Goal: Task Accomplishment & Management: Complete application form

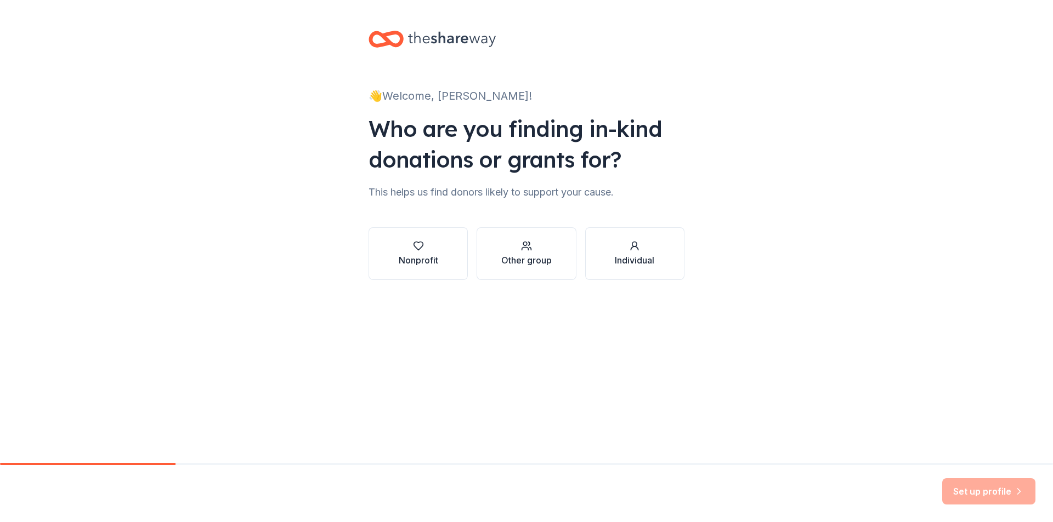
click at [458, 155] on div "Who are you finding in-kind donations or grants for?" at bounding box center [526, 143] width 316 height 61
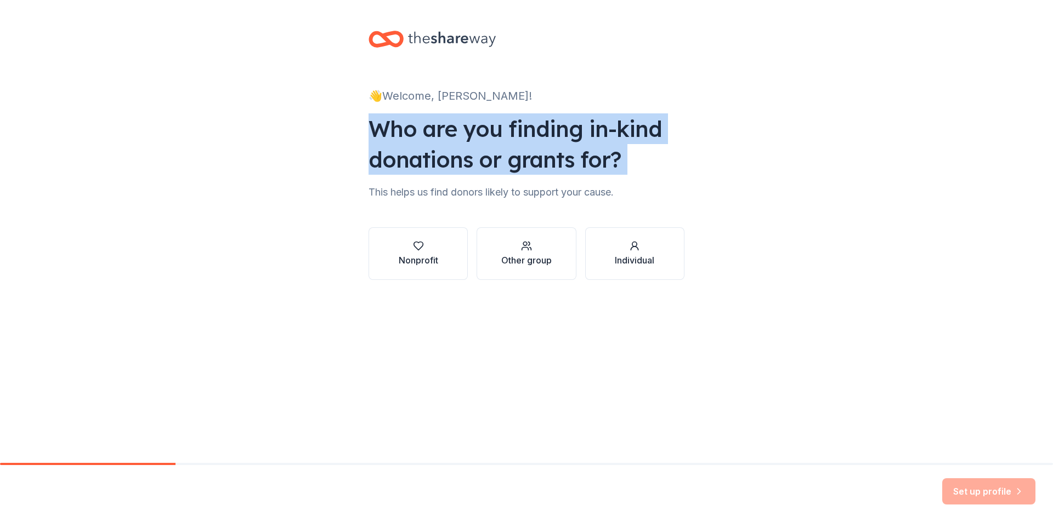
click at [458, 155] on div "Who are you finding in-kind donations or grants for?" at bounding box center [526, 143] width 316 height 61
click at [422, 251] on icon "button" at bounding box center [418, 246] width 11 height 11
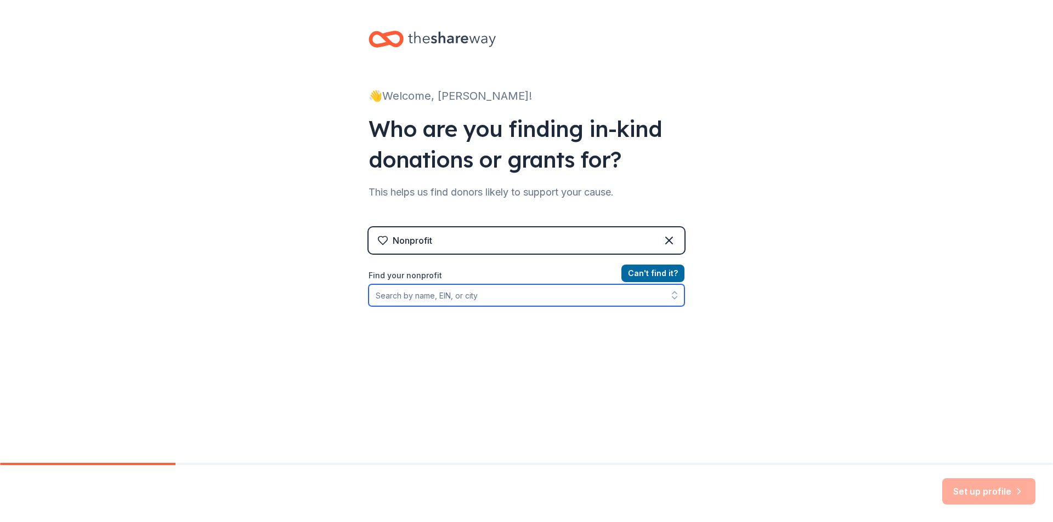
click at [490, 299] on input "Find your nonprofit" at bounding box center [526, 296] width 316 height 22
click at [508, 297] on input "Find your nonprofit" at bounding box center [526, 296] width 316 height 22
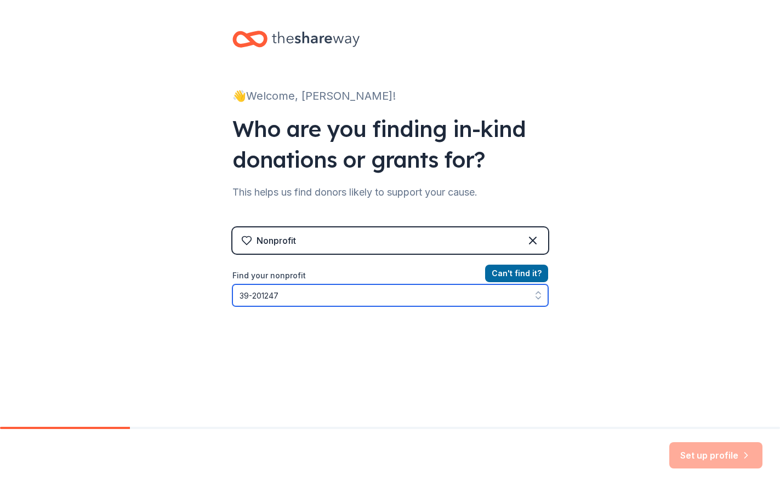
type input "39-2012479"
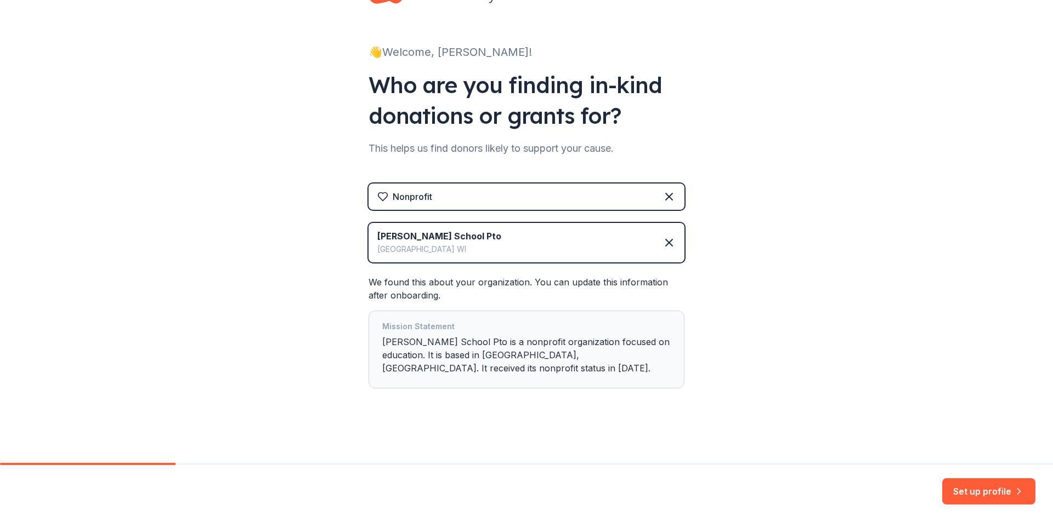
scroll to position [31, 0]
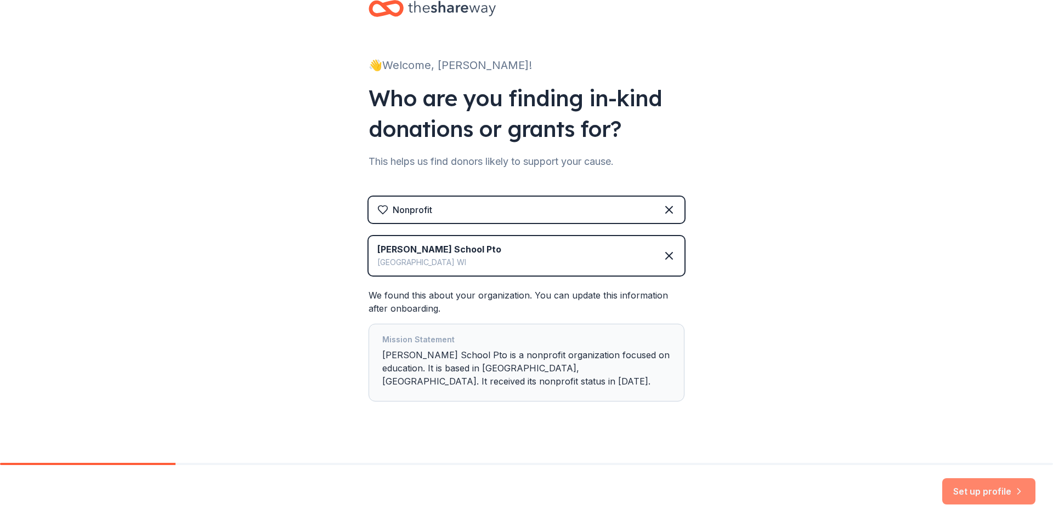
click at [982, 496] on button "Set up profile" at bounding box center [988, 492] width 93 height 26
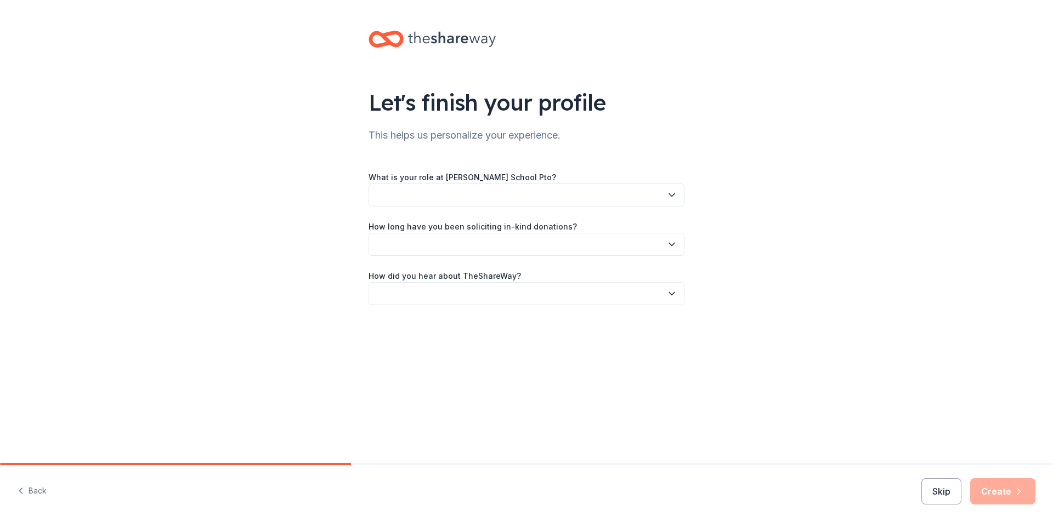
click at [605, 189] on button "button" at bounding box center [526, 195] width 316 height 23
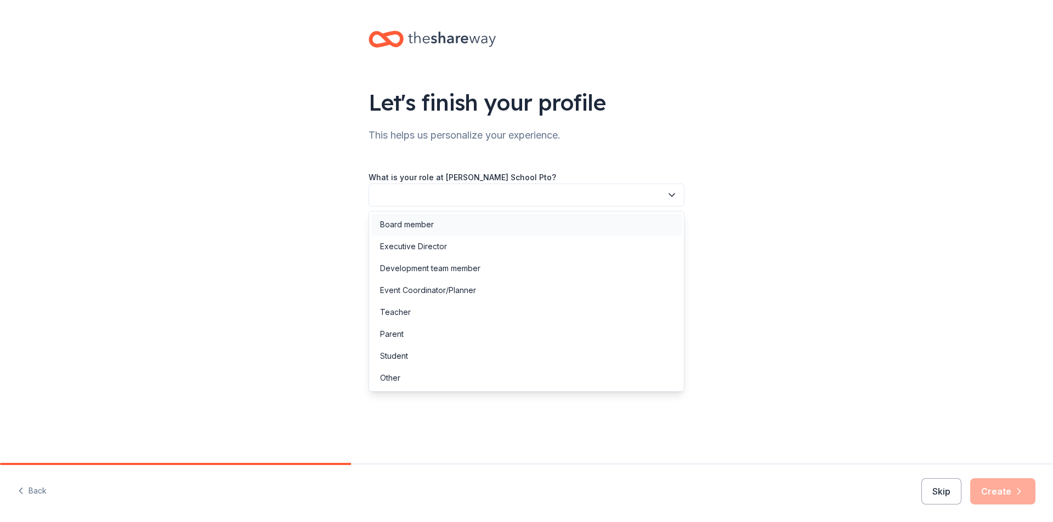
click at [596, 228] on div "Board member" at bounding box center [526, 225] width 310 height 22
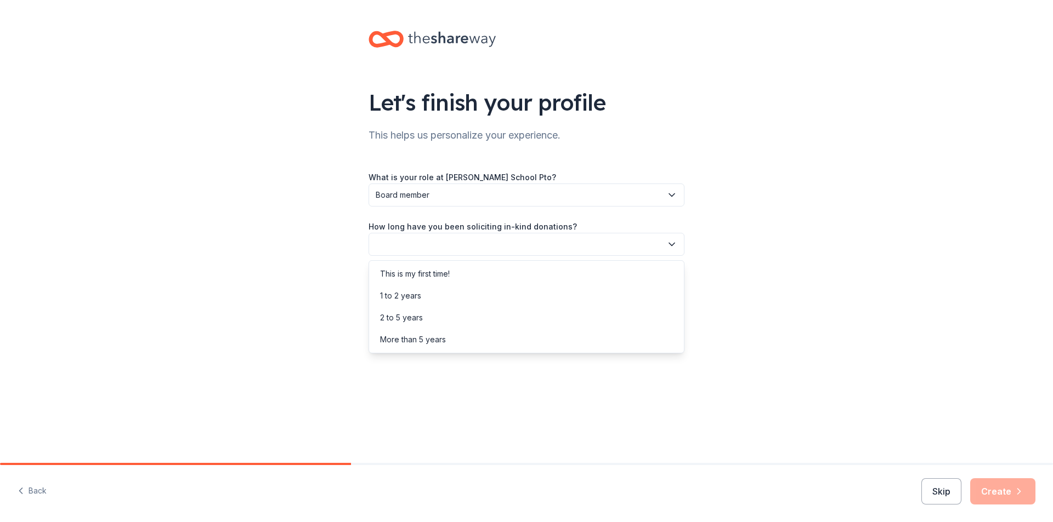
click at [578, 248] on button "button" at bounding box center [526, 244] width 316 height 23
click at [572, 280] on div "This is my first time!" at bounding box center [526, 274] width 310 height 22
click at [570, 299] on button "button" at bounding box center [526, 293] width 316 height 23
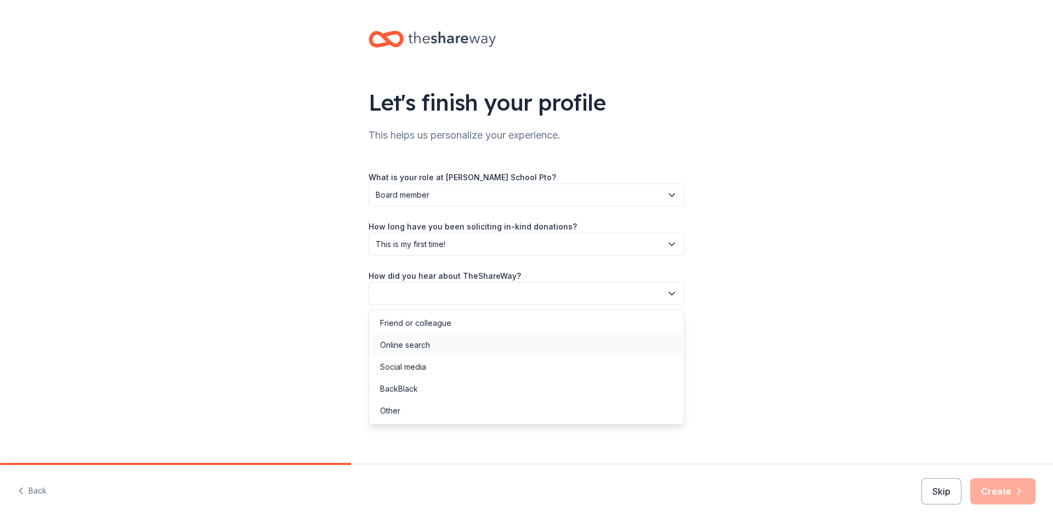
click at [563, 350] on div "Online search" at bounding box center [526, 345] width 310 height 22
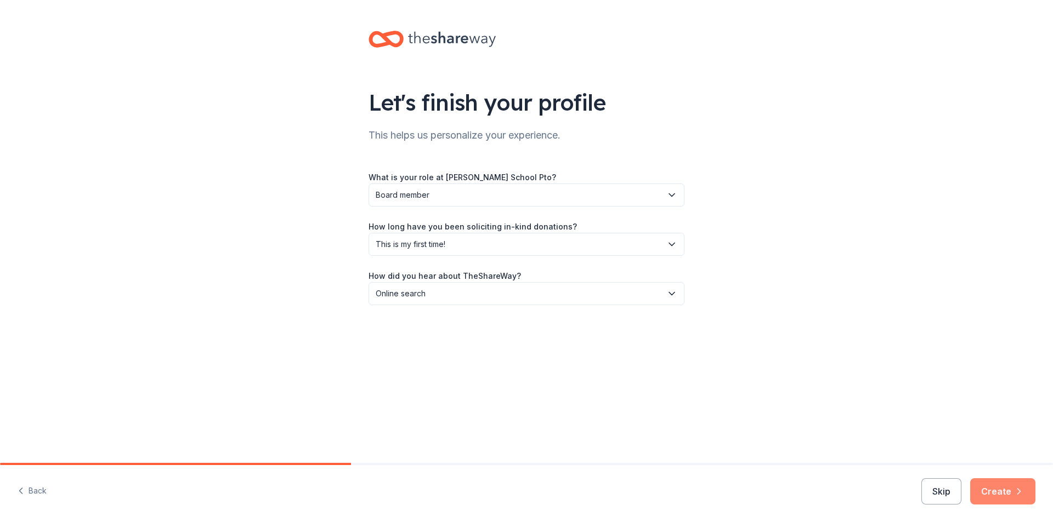
click at [1008, 492] on button "Create" at bounding box center [1002, 492] width 65 height 26
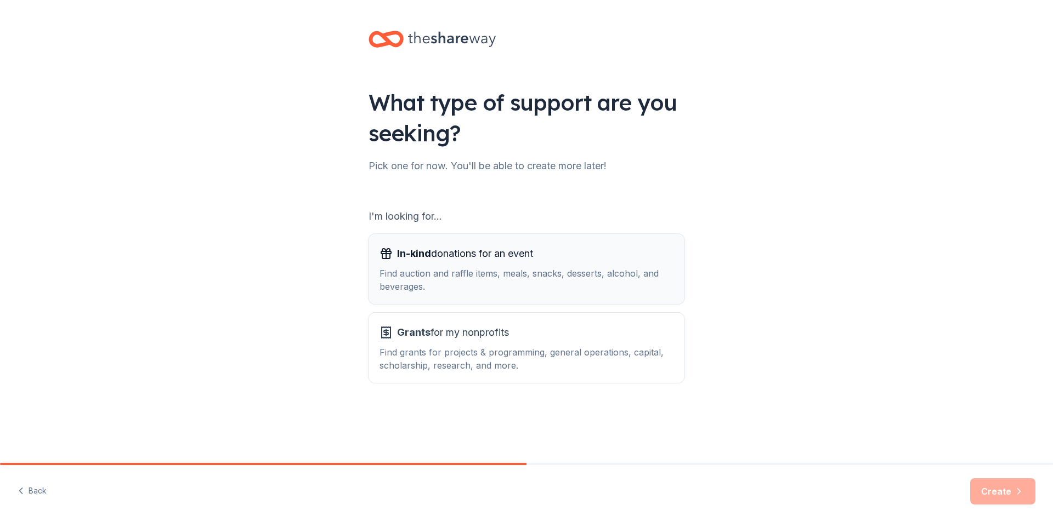
click at [594, 271] on div "Find auction and raffle items, meals, snacks, desserts, alcohol, and beverages." at bounding box center [526, 280] width 294 height 26
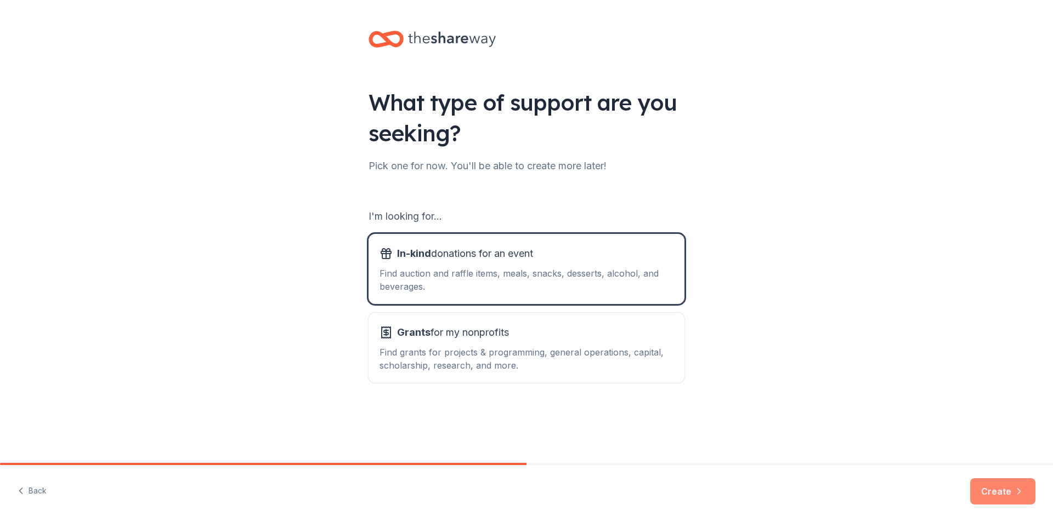
click at [994, 488] on button "Create" at bounding box center [1002, 492] width 65 height 26
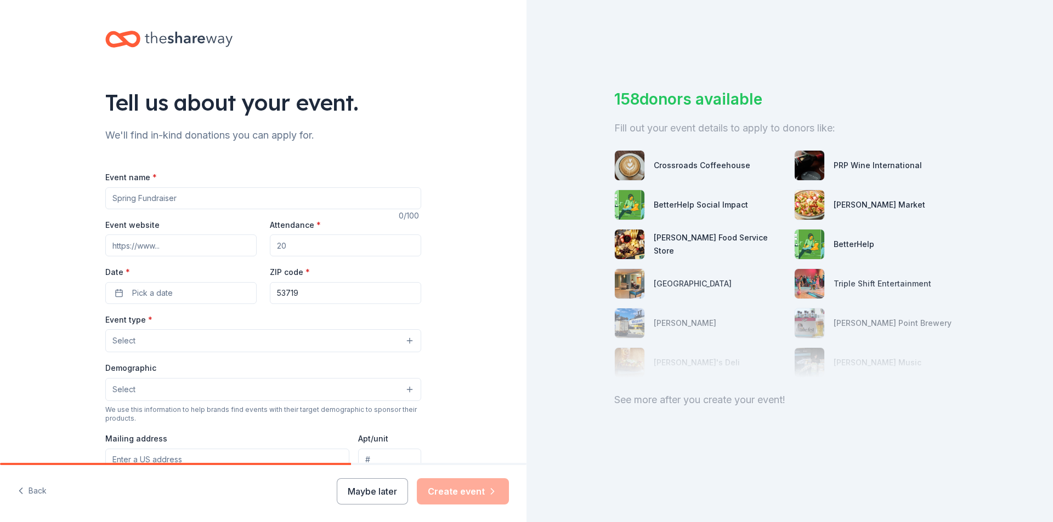
click at [271, 201] on input "Event name *" at bounding box center [263, 198] width 316 height 22
type input "School Auction"
drag, startPoint x: 298, startPoint y: 243, endPoint x: 241, endPoint y: 249, distance: 57.4
click at [241, 249] on div "Event website Attendance * Date * Pick a date ZIP code * 53719" at bounding box center [263, 261] width 316 height 86
type input "100"
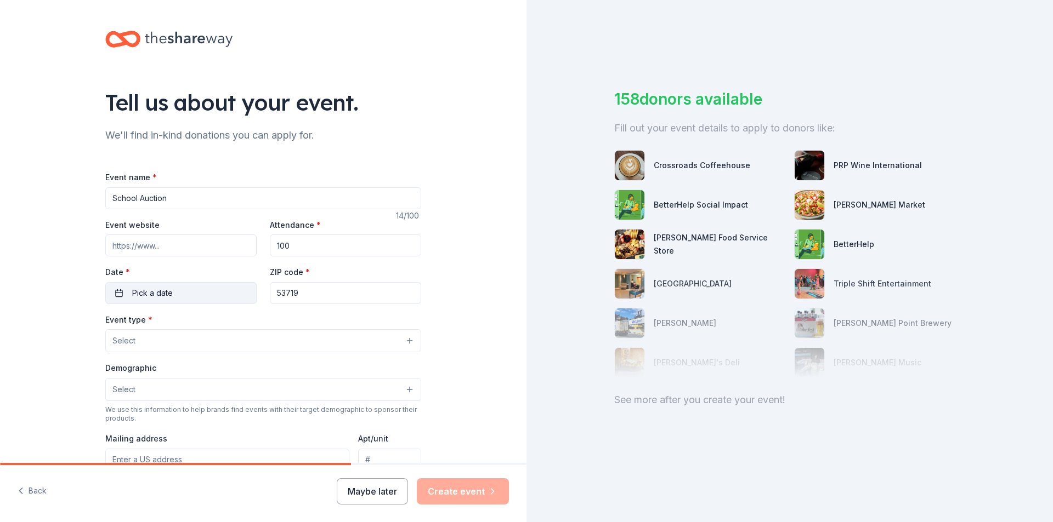
click at [235, 286] on button "Pick a date" at bounding box center [180, 293] width 151 height 22
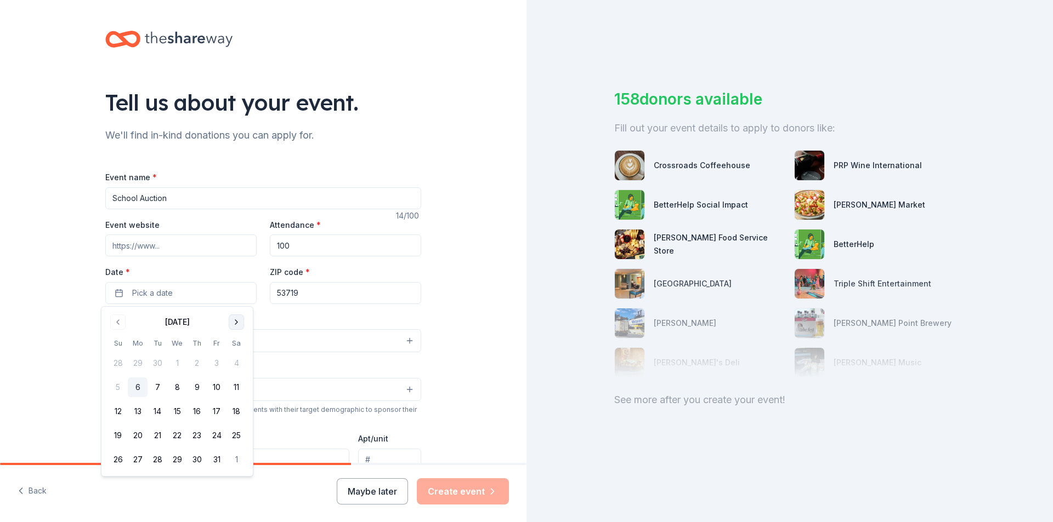
click at [238, 323] on button "Go to next month" at bounding box center [236, 322] width 15 height 15
click at [239, 438] on button "28" at bounding box center [236, 436] width 20 height 20
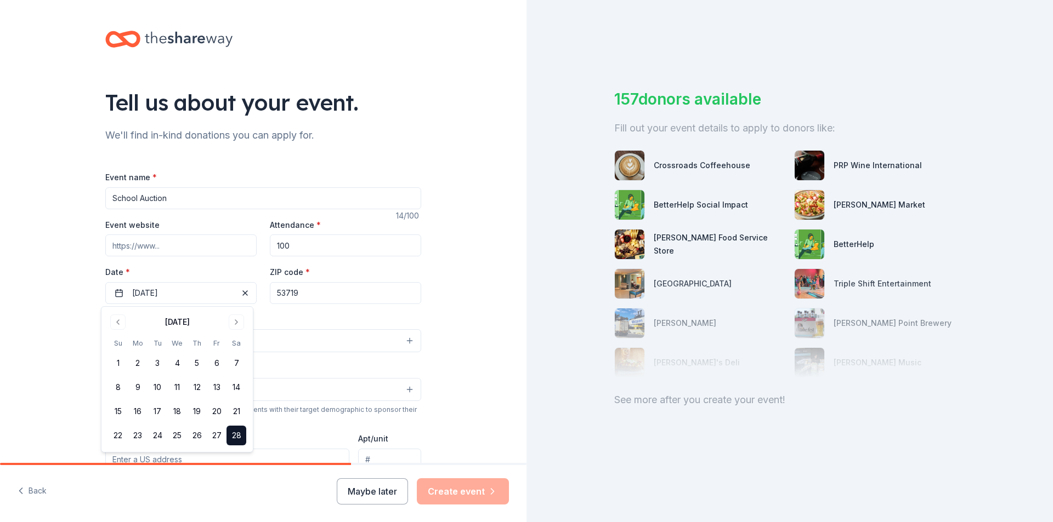
click at [314, 326] on div "Event type * Select" at bounding box center [263, 333] width 316 height 40
click at [303, 349] on button "Select" at bounding box center [263, 340] width 316 height 23
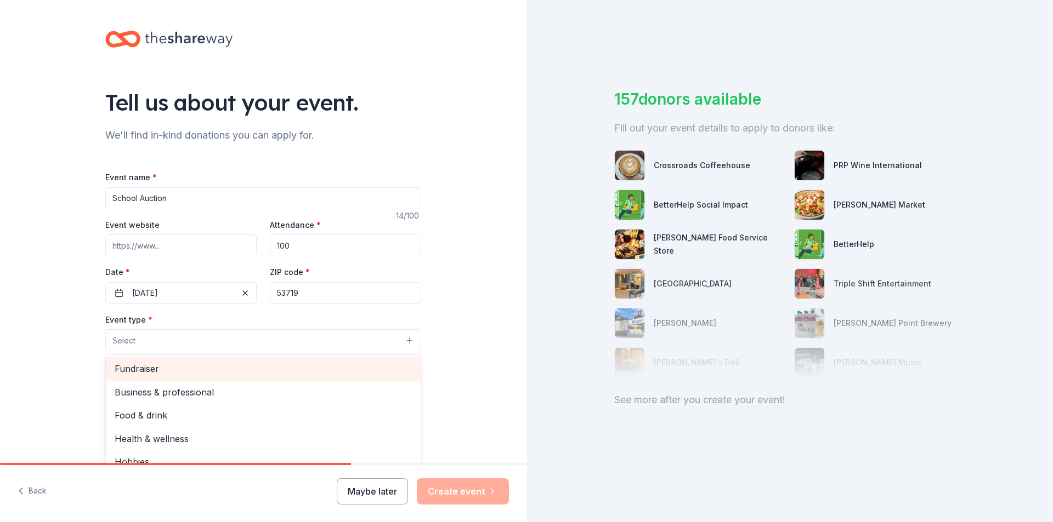
click at [263, 372] on span "Fundraiser" at bounding box center [263, 369] width 297 height 14
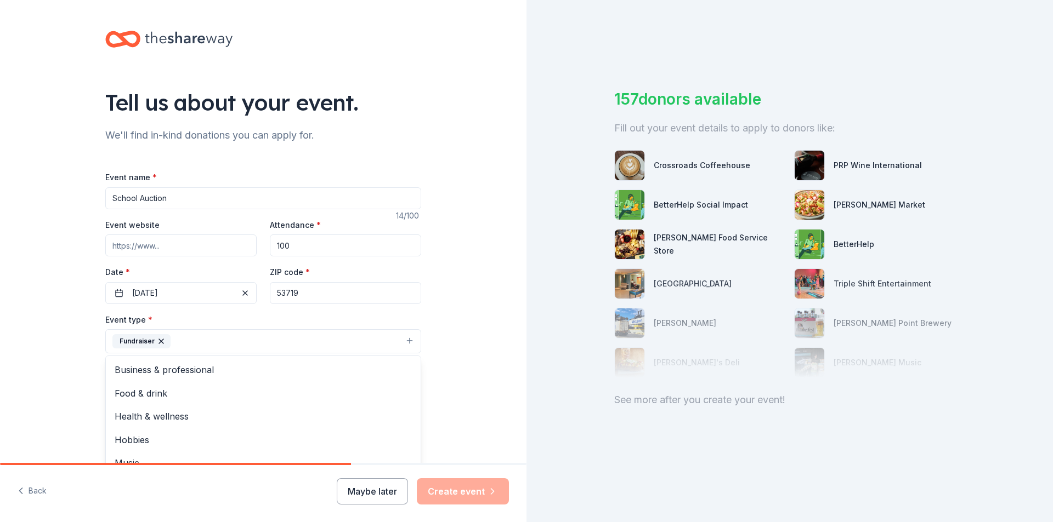
click at [490, 343] on div "Tell us about your event. We'll find in-kind donations you can apply for. Event…" at bounding box center [263, 365] width 526 height 731
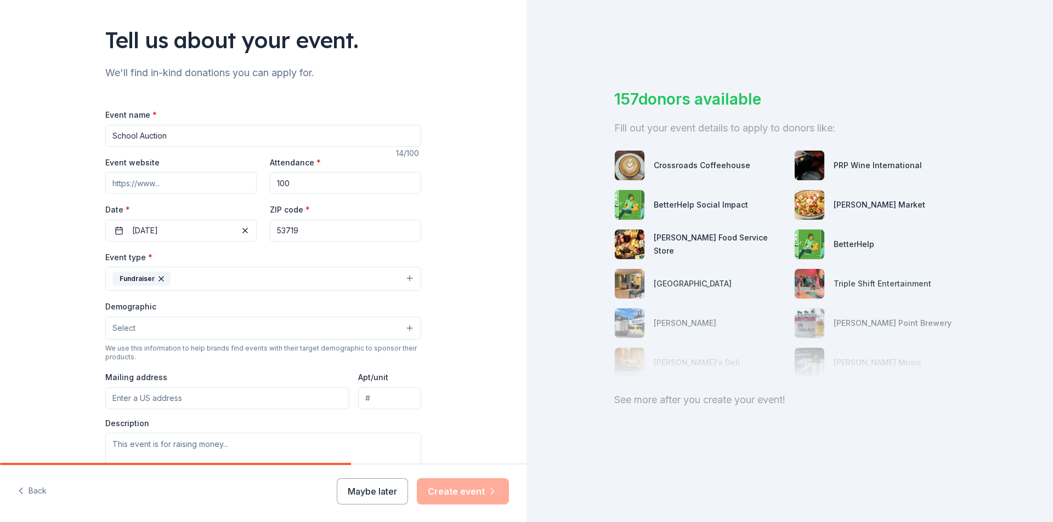
scroll to position [164, 0]
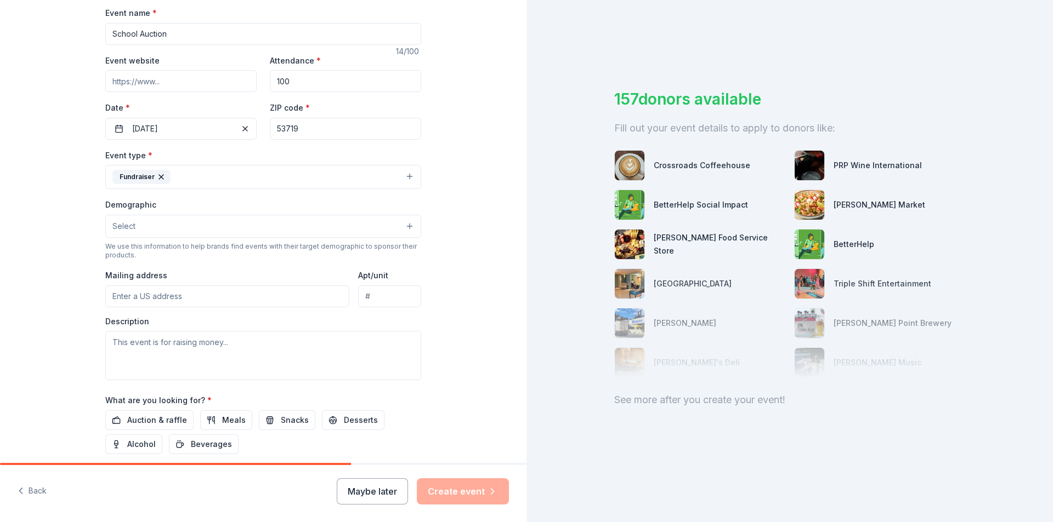
click at [384, 231] on button "Select" at bounding box center [263, 226] width 316 height 23
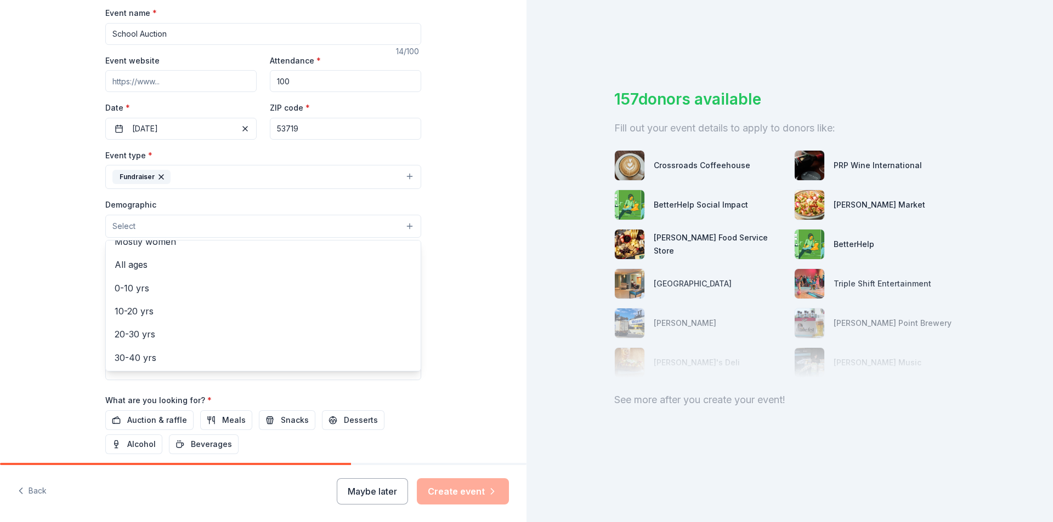
scroll to position [0, 0]
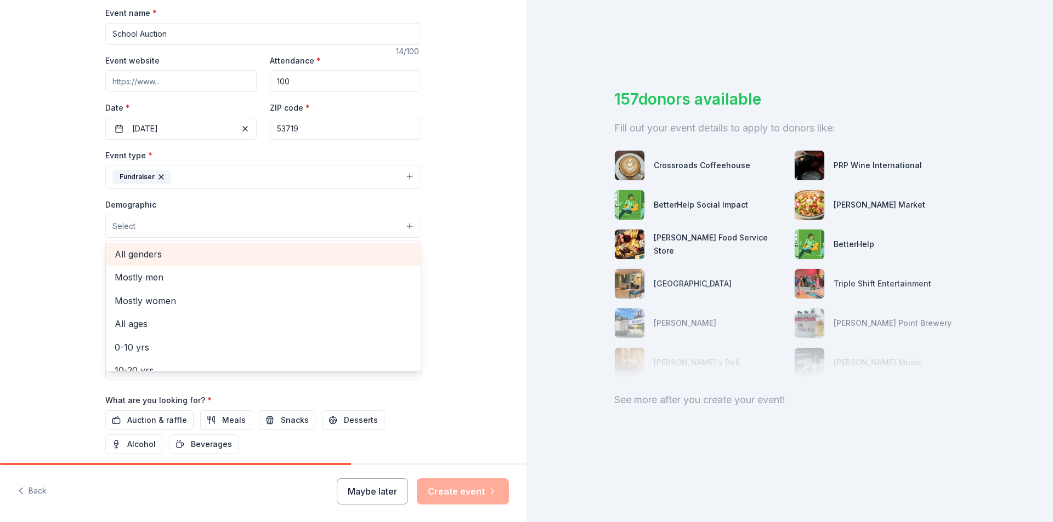
click at [311, 255] on span "All genders" at bounding box center [263, 254] width 297 height 14
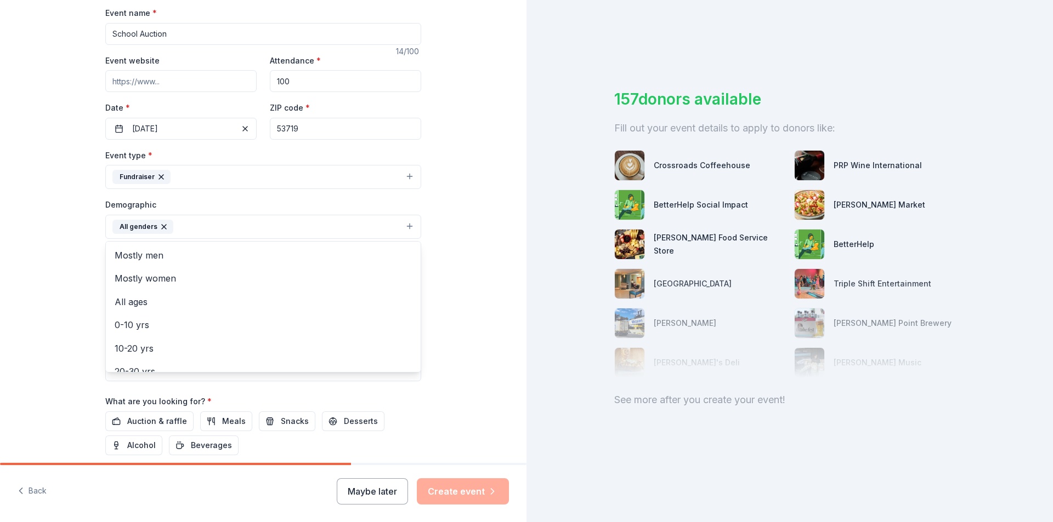
click at [441, 262] on div "Tell us about your event. We'll find in-kind donations you can apply for. Event…" at bounding box center [263, 202] width 526 height 732
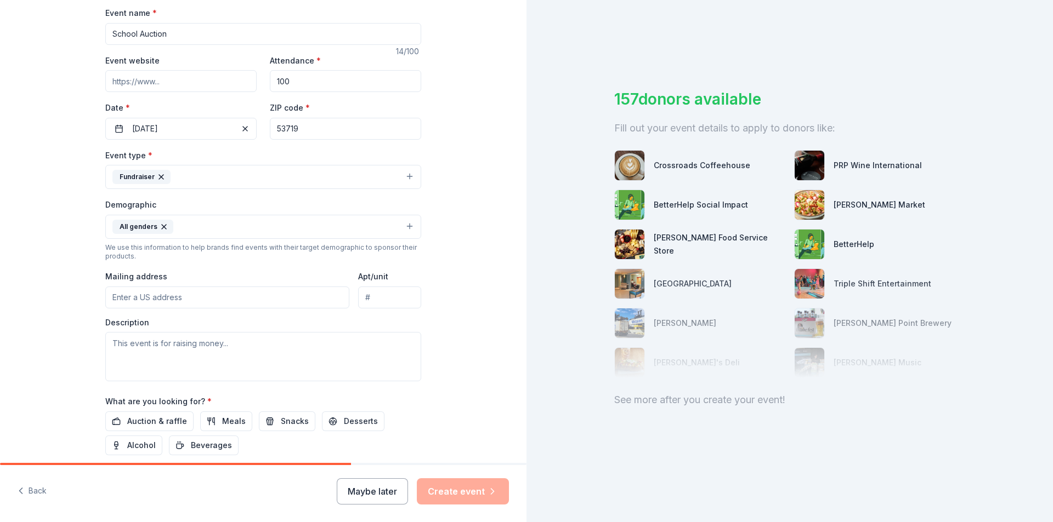
click at [300, 294] on input "Mailing address" at bounding box center [227, 298] width 244 height 22
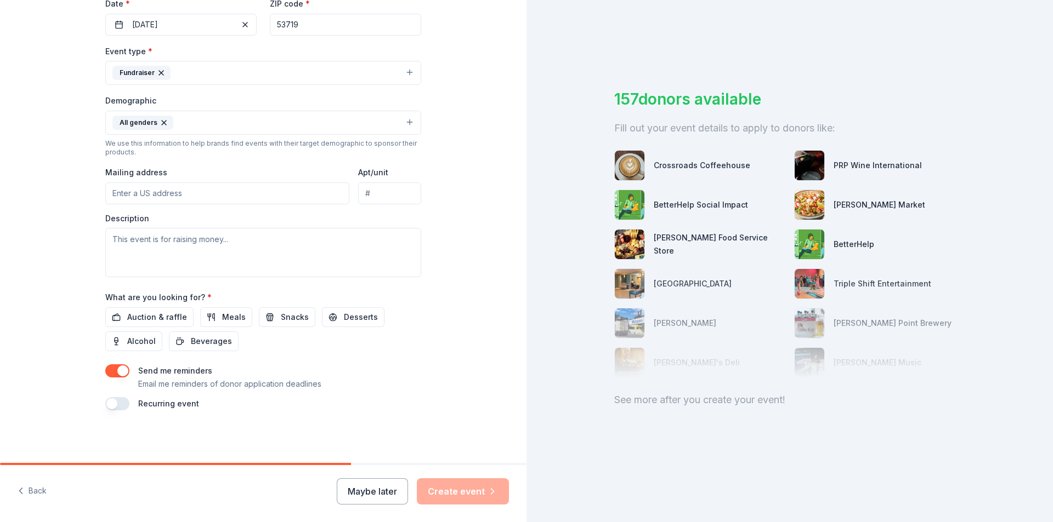
click at [110, 372] on button "button" at bounding box center [117, 371] width 24 height 13
click at [259, 383] on p "Email me reminders of donor application deadlines" at bounding box center [229, 384] width 183 height 13
click at [168, 253] on textarea at bounding box center [263, 252] width 316 height 49
click at [171, 318] on span "Auction & raffle" at bounding box center [157, 317] width 60 height 13
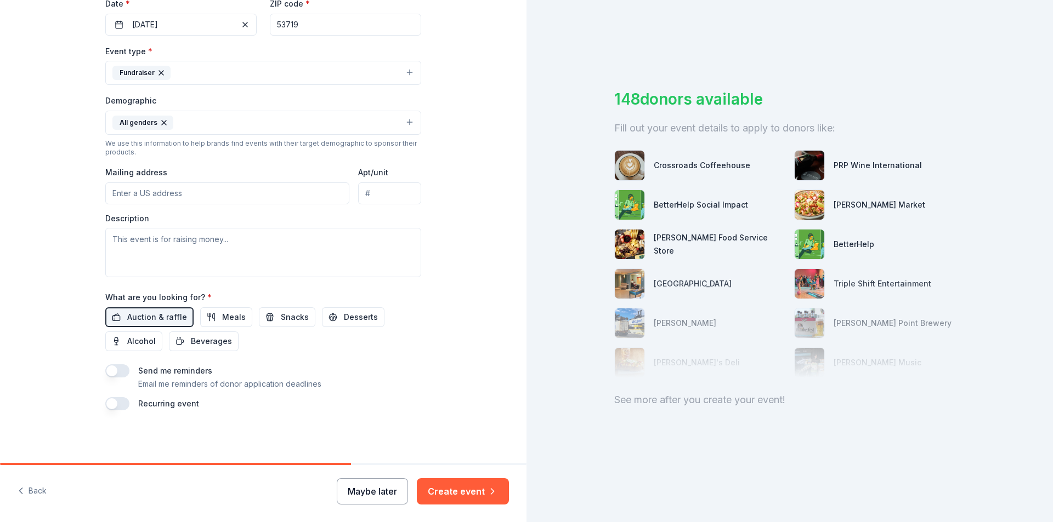
click at [388, 498] on button "Maybe later" at bounding box center [372, 492] width 71 height 26
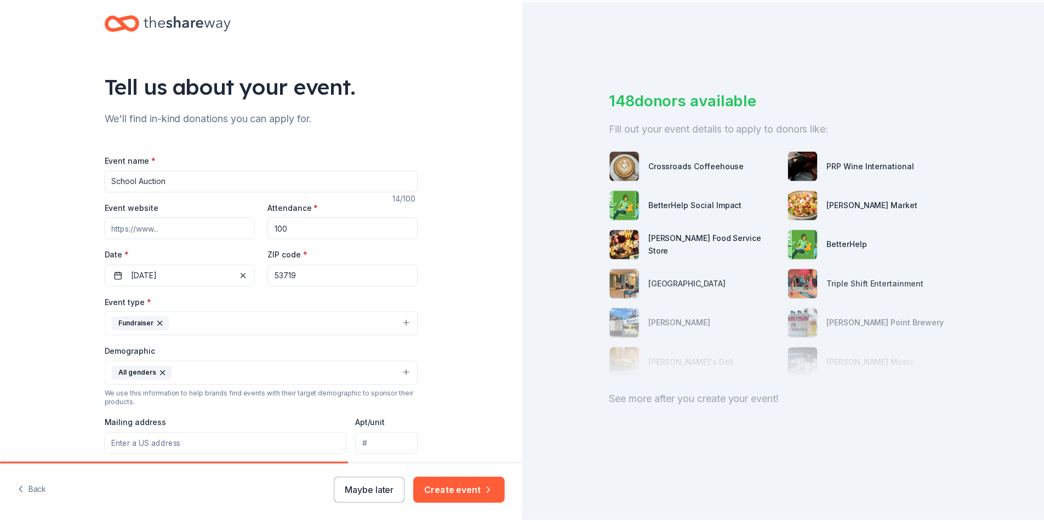
scroll to position [0, 0]
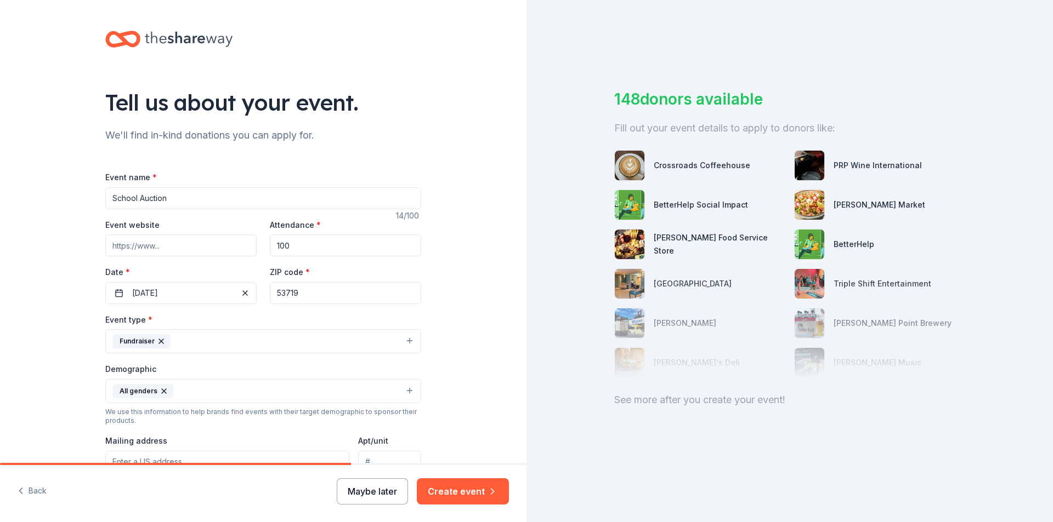
click at [378, 496] on button "Maybe later" at bounding box center [372, 492] width 71 height 26
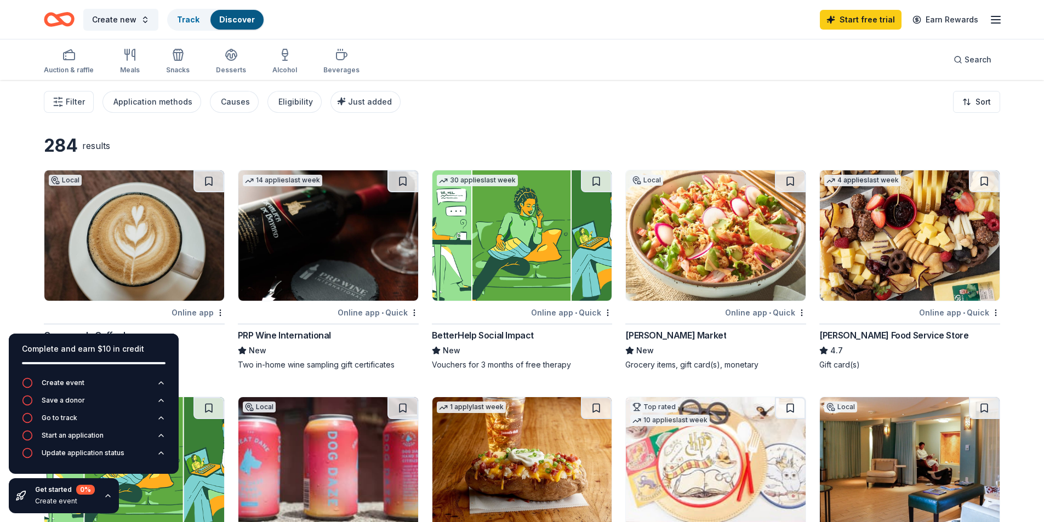
click at [710, 222] on img at bounding box center [716, 236] width 180 height 130
